Goal: Task Accomplishment & Management: Complete application form

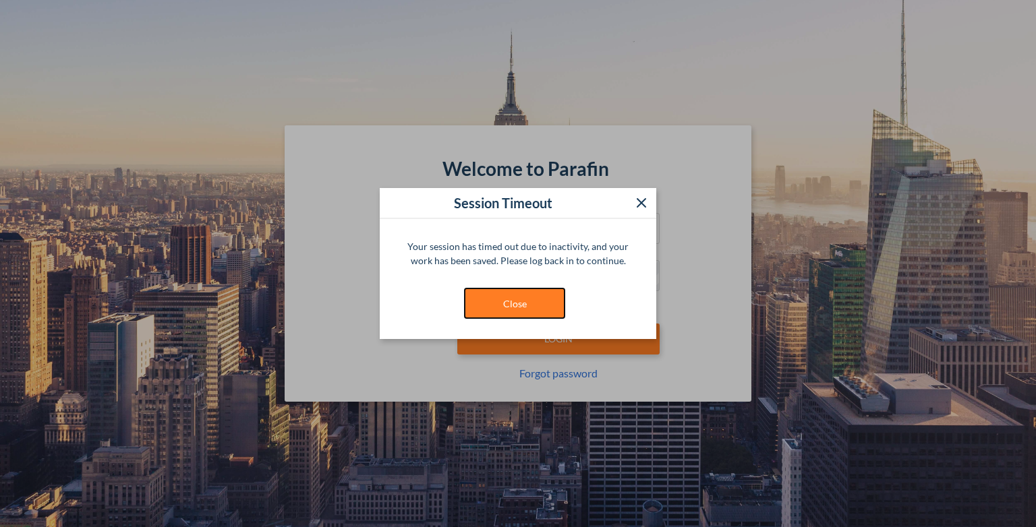
click at [507, 306] on button "Close" at bounding box center [514, 303] width 101 height 31
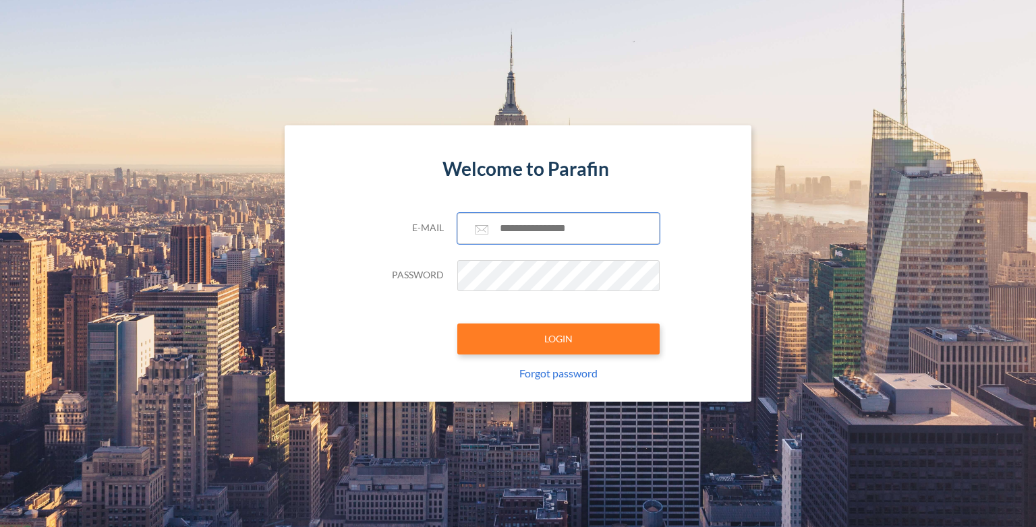
click at [545, 223] on input "text" at bounding box center [558, 228] width 202 height 31
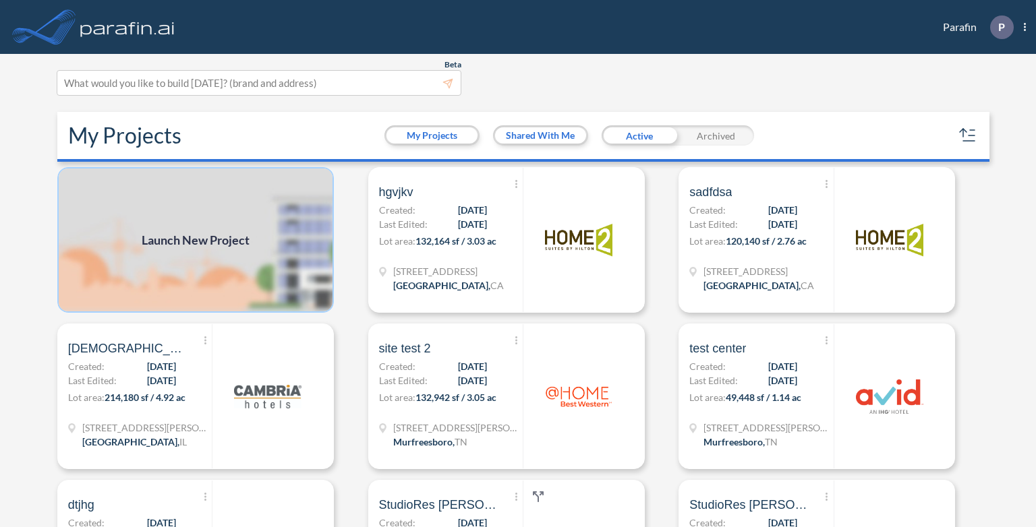
click at [198, 250] on img at bounding box center [195, 240] width 277 height 146
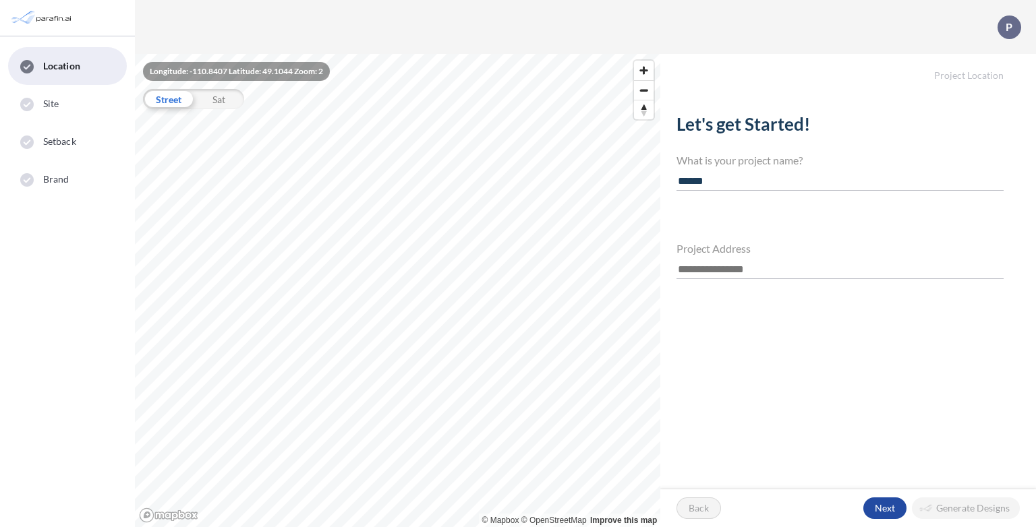
type input "******"
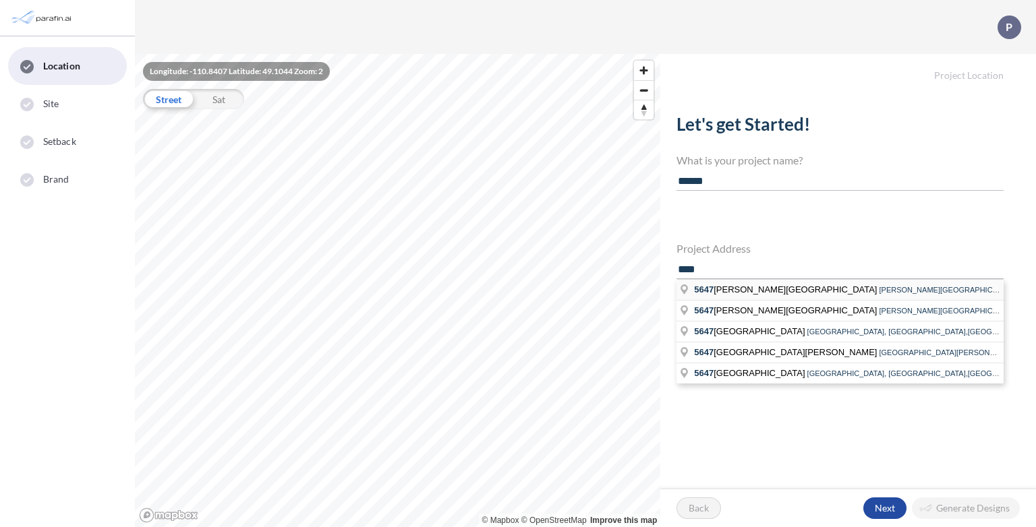
click at [879, 290] on span "[PERSON_NAME][GEOGRAPHIC_DATA], [GEOGRAPHIC_DATA],[GEOGRAPHIC_DATA]" at bounding box center [1028, 290] width 299 height 8
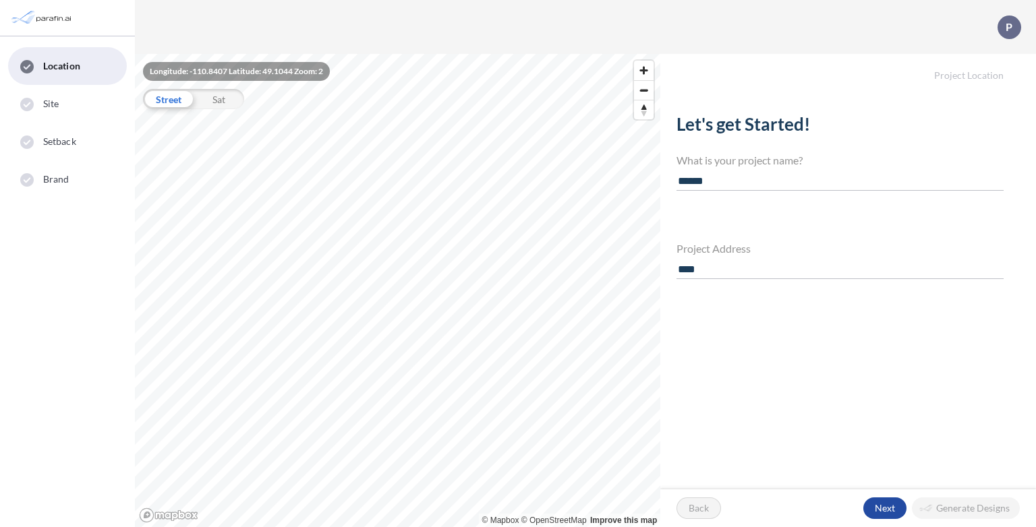
type input "**********"
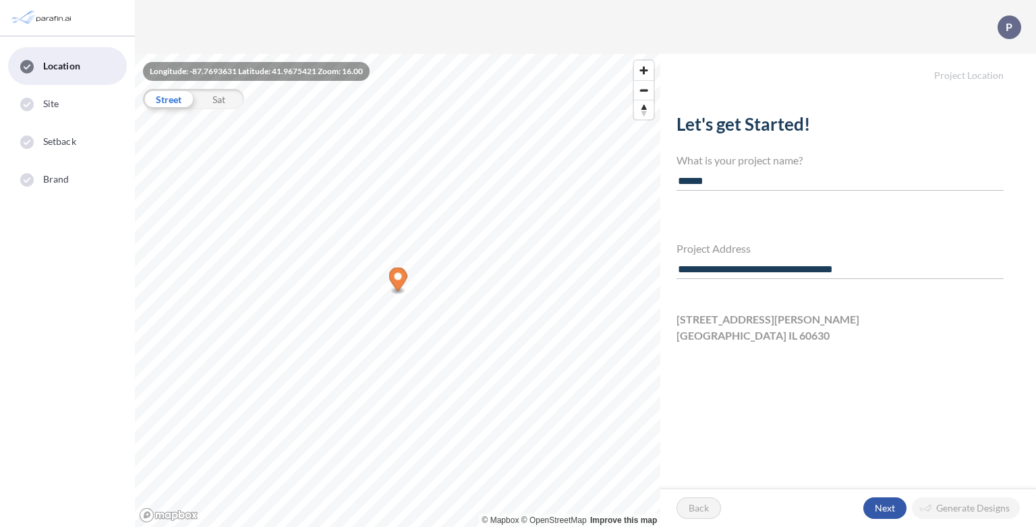
click at [888, 511] on div "button" at bounding box center [884, 509] width 43 height 22
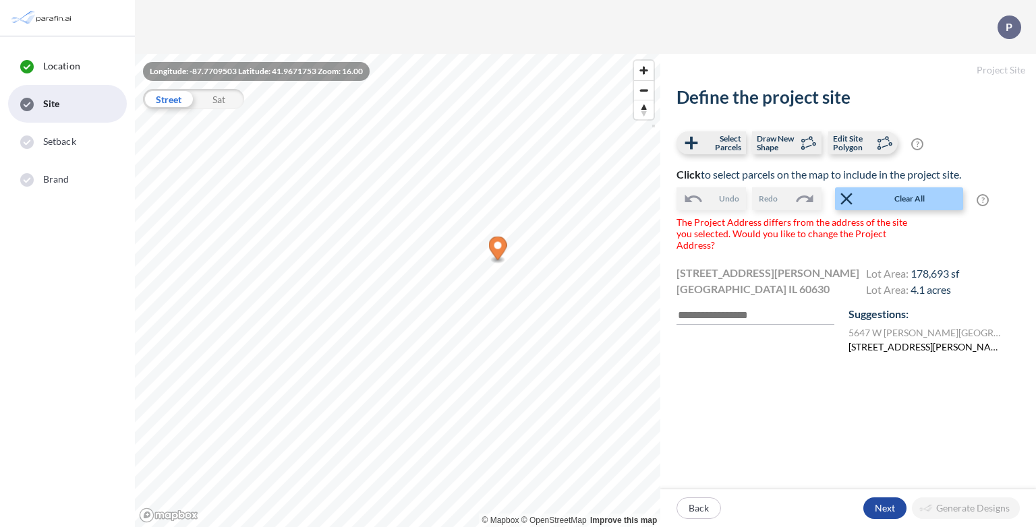
click at [890, 343] on label "[STREET_ADDRESS][PERSON_NAME]" at bounding box center [925, 347] width 154 height 14
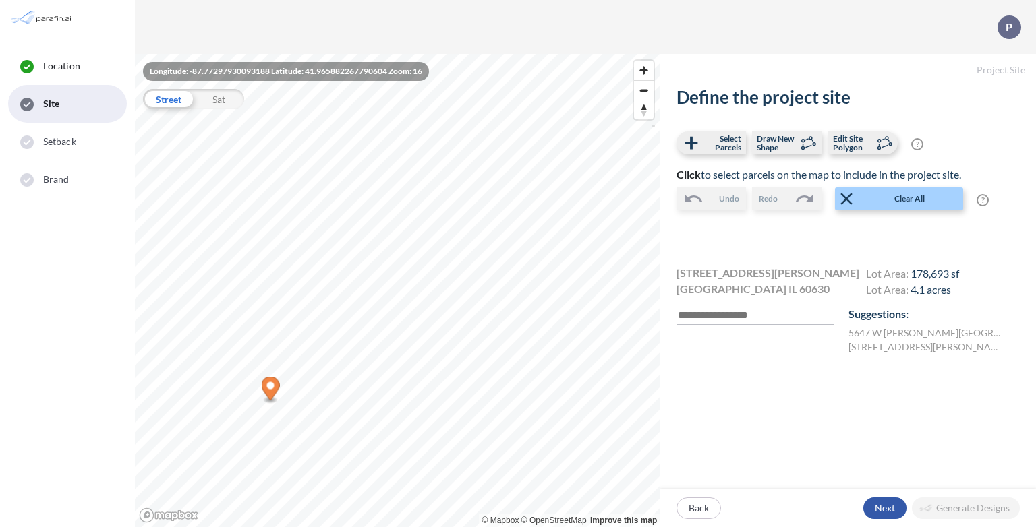
click at [893, 512] on div "button" at bounding box center [884, 509] width 43 height 22
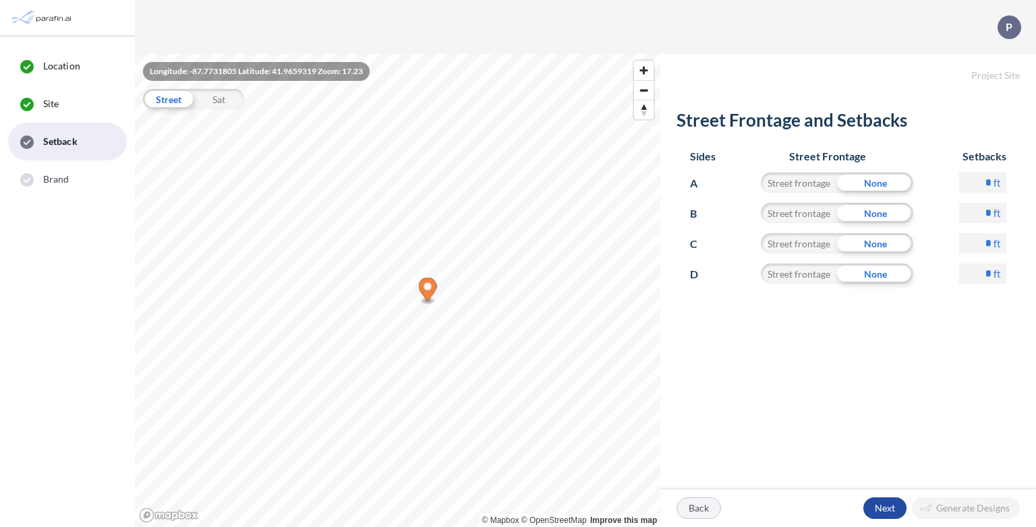
click at [702, 513] on div "button" at bounding box center [698, 508] width 43 height 20
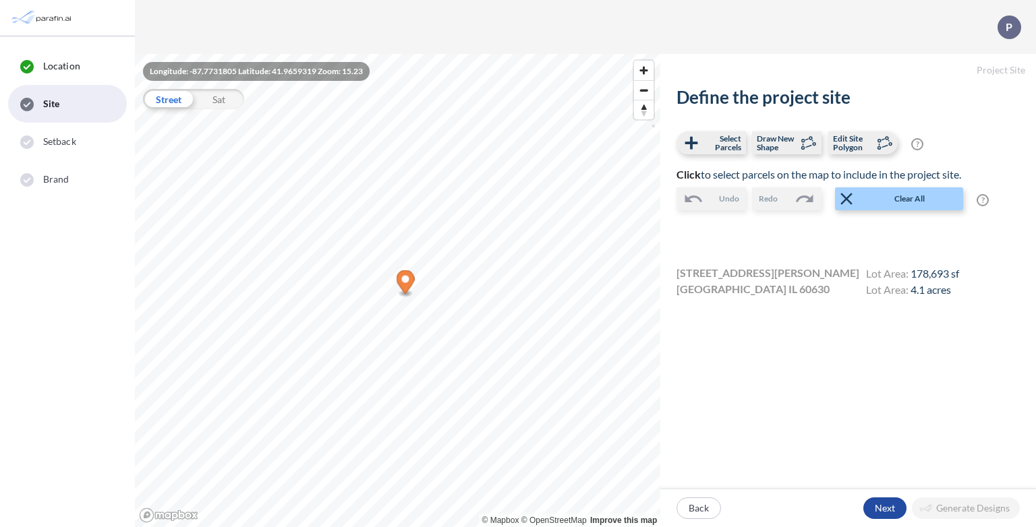
click at [702, 513] on p "Back" at bounding box center [699, 508] width 20 height 13
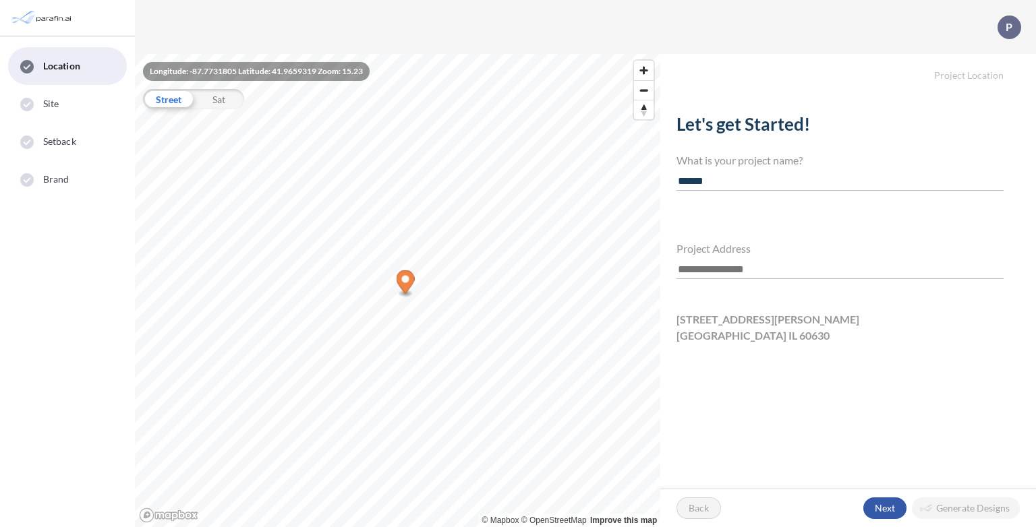
click at [888, 507] on div "button" at bounding box center [884, 509] width 43 height 22
click at [410, 296] on icon "Map marker" at bounding box center [406, 284] width 18 height 28
click at [885, 511] on div "button" at bounding box center [884, 509] width 43 height 22
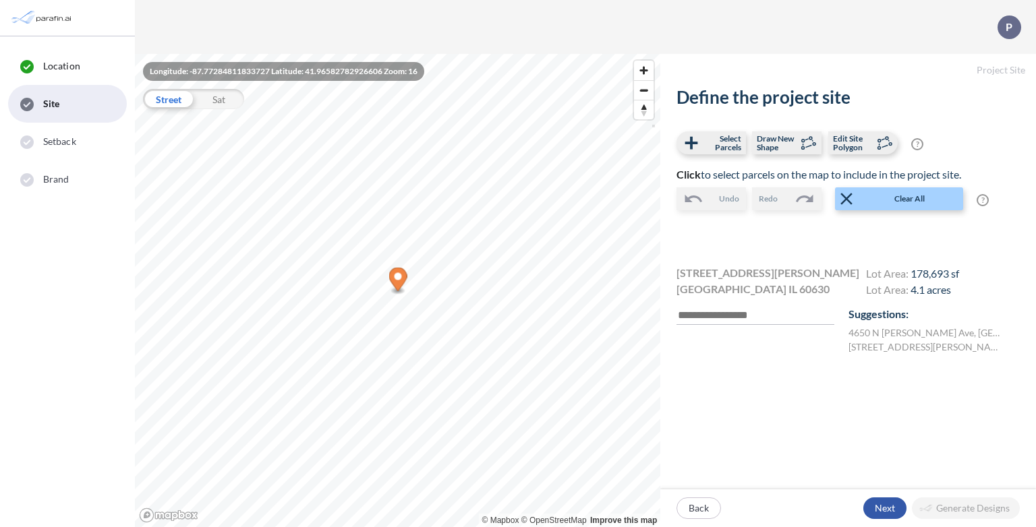
click at [896, 511] on div "button" at bounding box center [884, 509] width 43 height 22
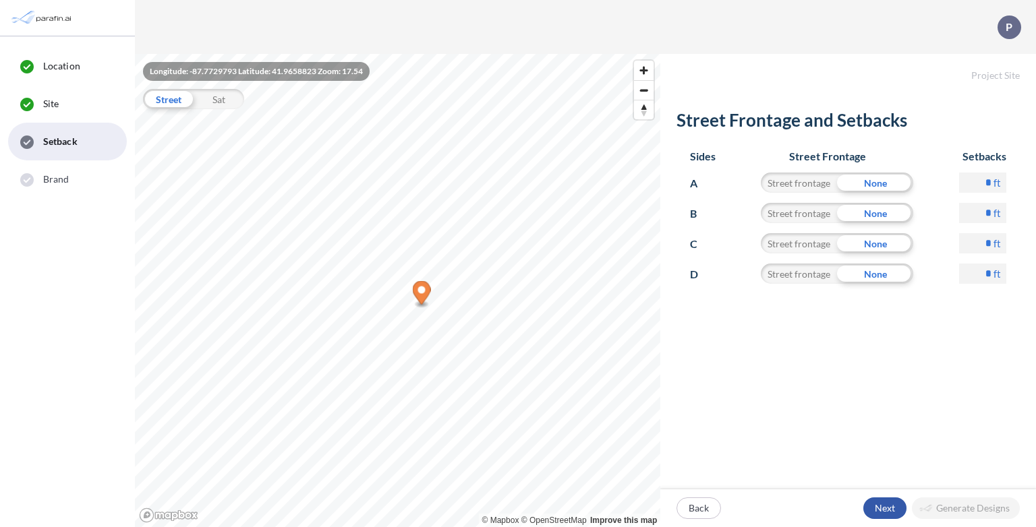
click at [884, 509] on div "button" at bounding box center [884, 509] width 43 height 22
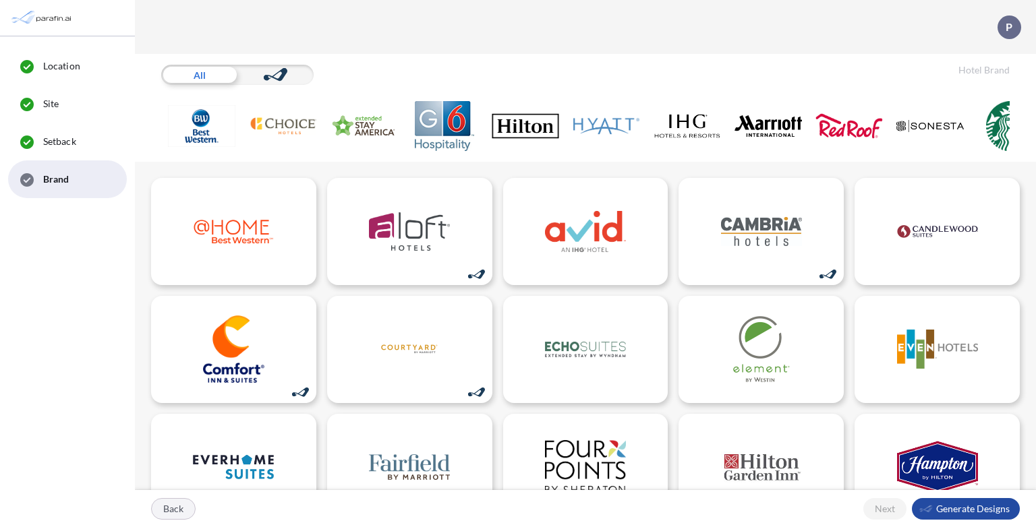
click at [170, 509] on div "button" at bounding box center [173, 509] width 43 height 20
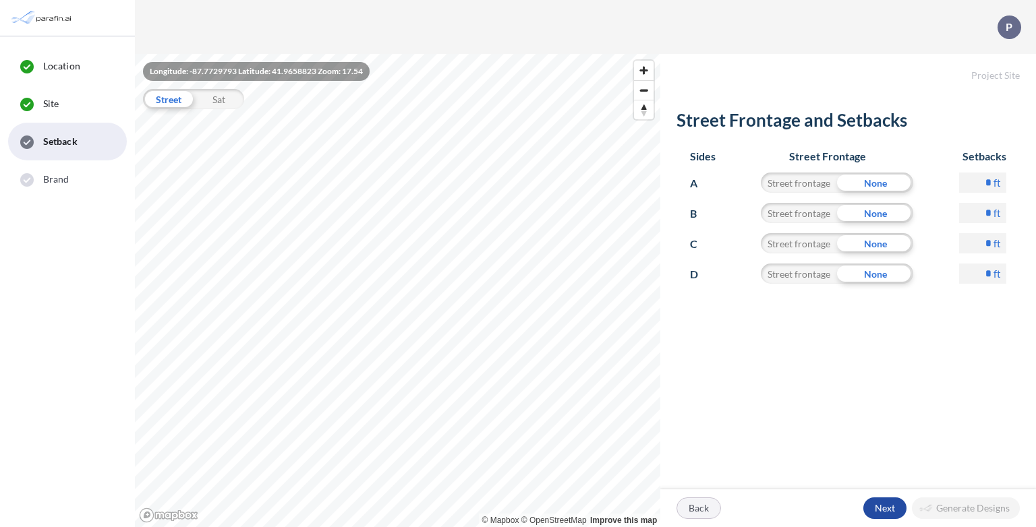
click at [701, 503] on div "button" at bounding box center [698, 508] width 43 height 20
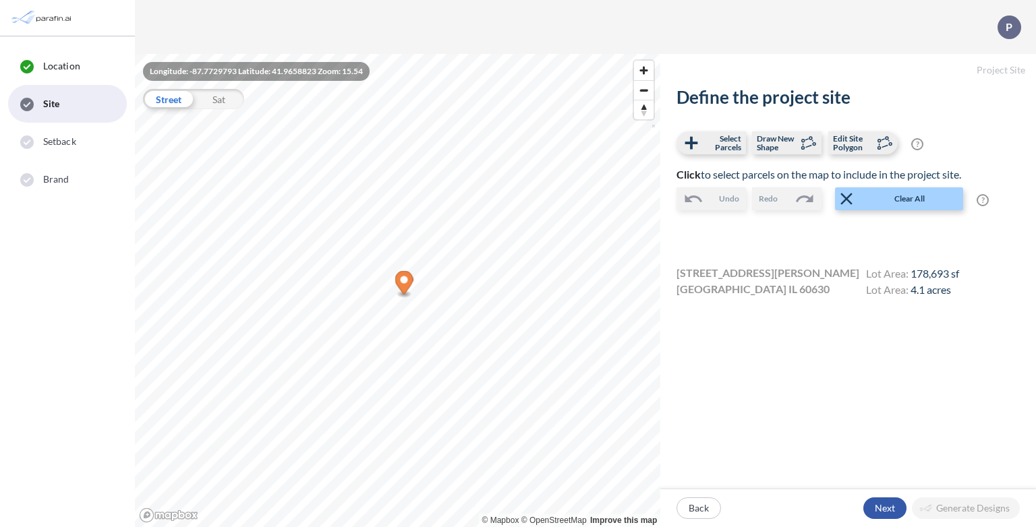
click at [888, 508] on div "button" at bounding box center [884, 509] width 43 height 22
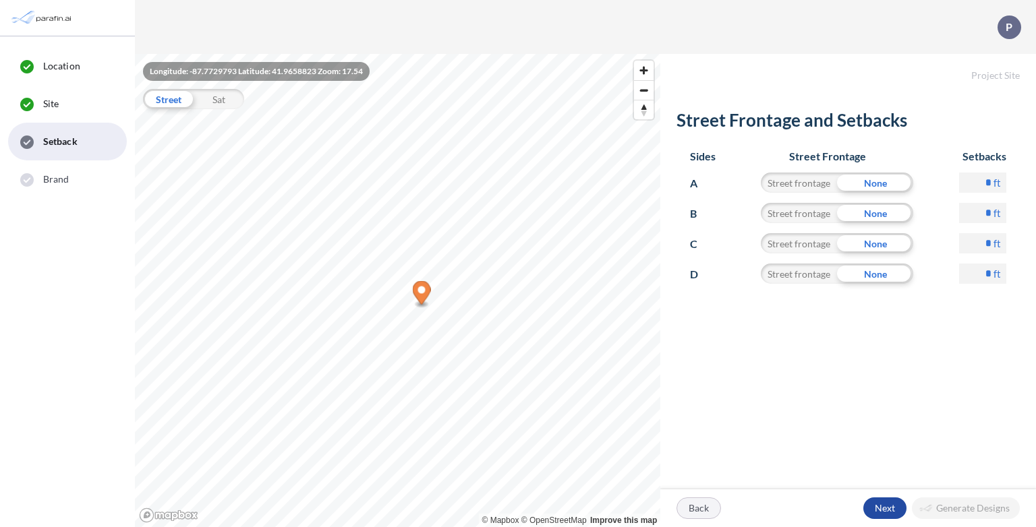
click at [705, 506] on div "button" at bounding box center [698, 508] width 43 height 20
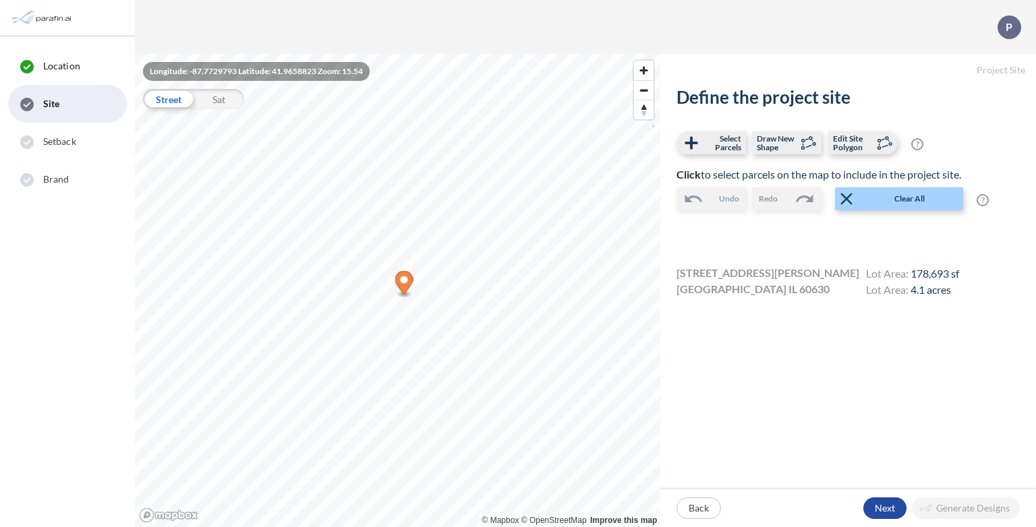
click at [705, 506] on p "Back" at bounding box center [699, 508] width 20 height 13
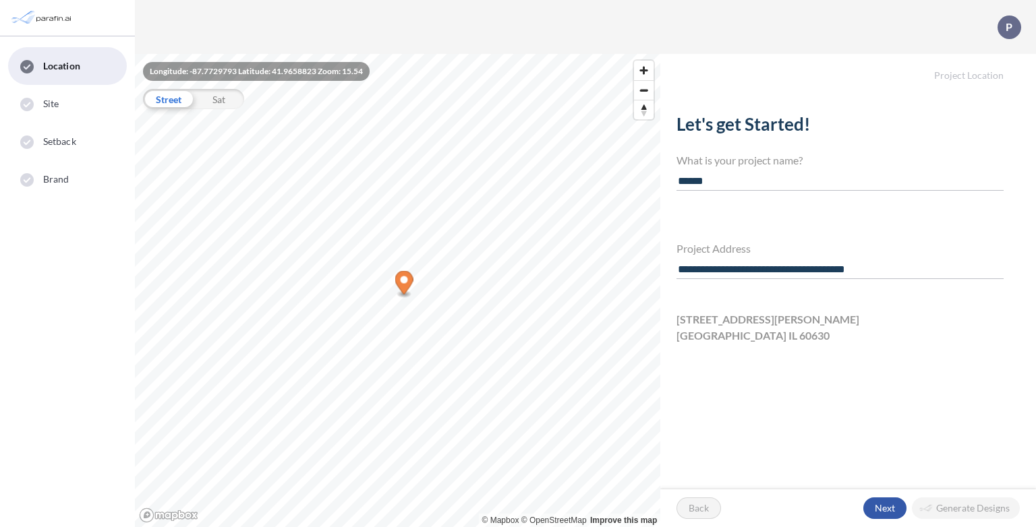
click at [874, 506] on div "button" at bounding box center [884, 509] width 43 height 22
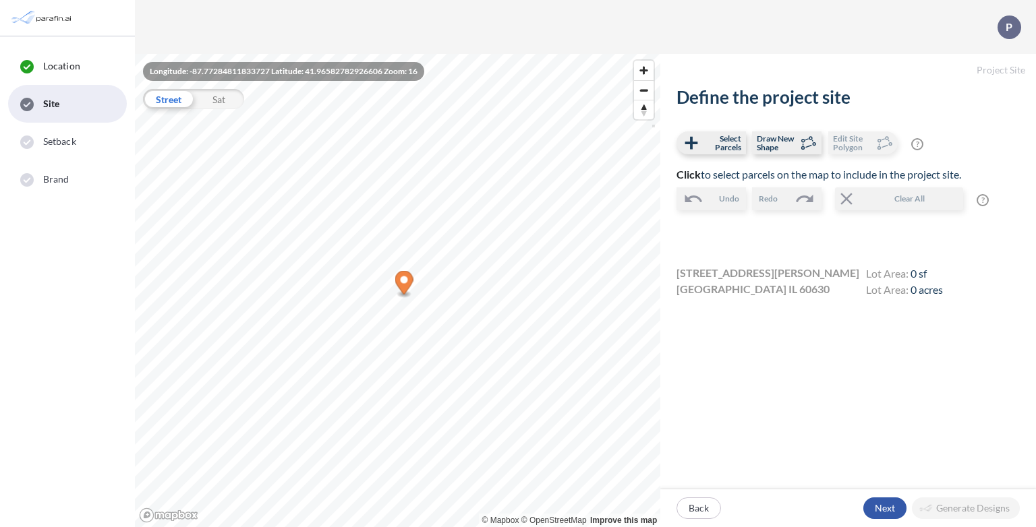
click at [898, 509] on div "button" at bounding box center [884, 509] width 43 height 22
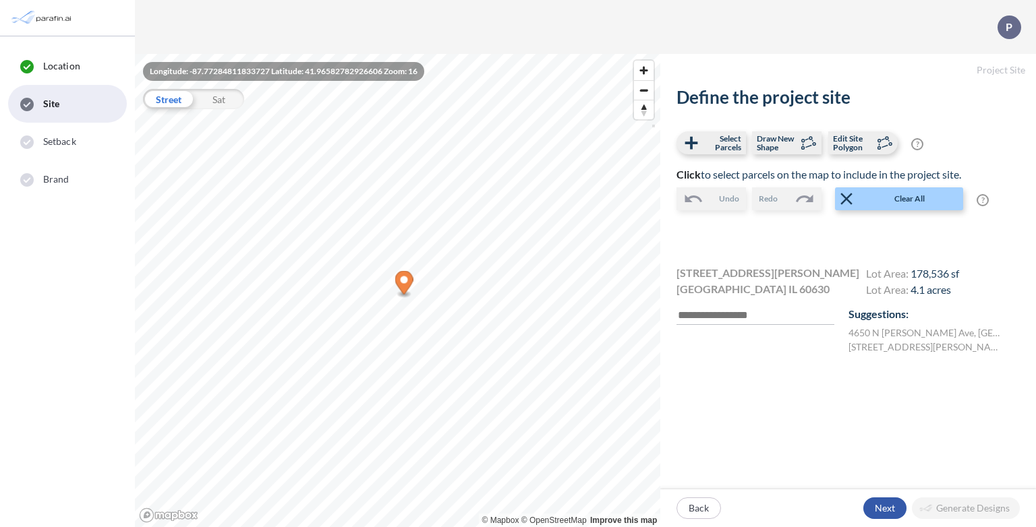
click at [882, 504] on div "button" at bounding box center [884, 509] width 43 height 22
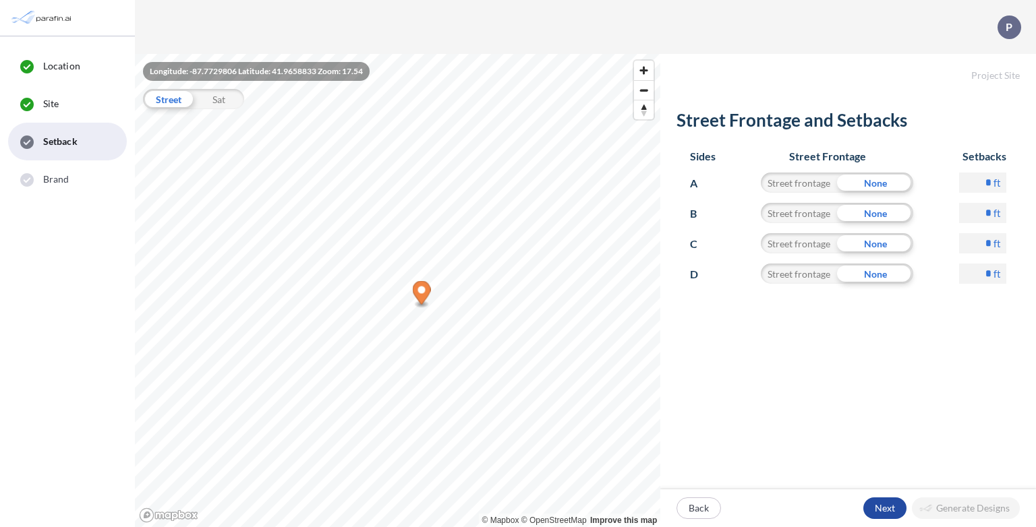
click at [880, 511] on p "Next" at bounding box center [885, 508] width 20 height 13
